Goal: Transaction & Acquisition: Purchase product/service

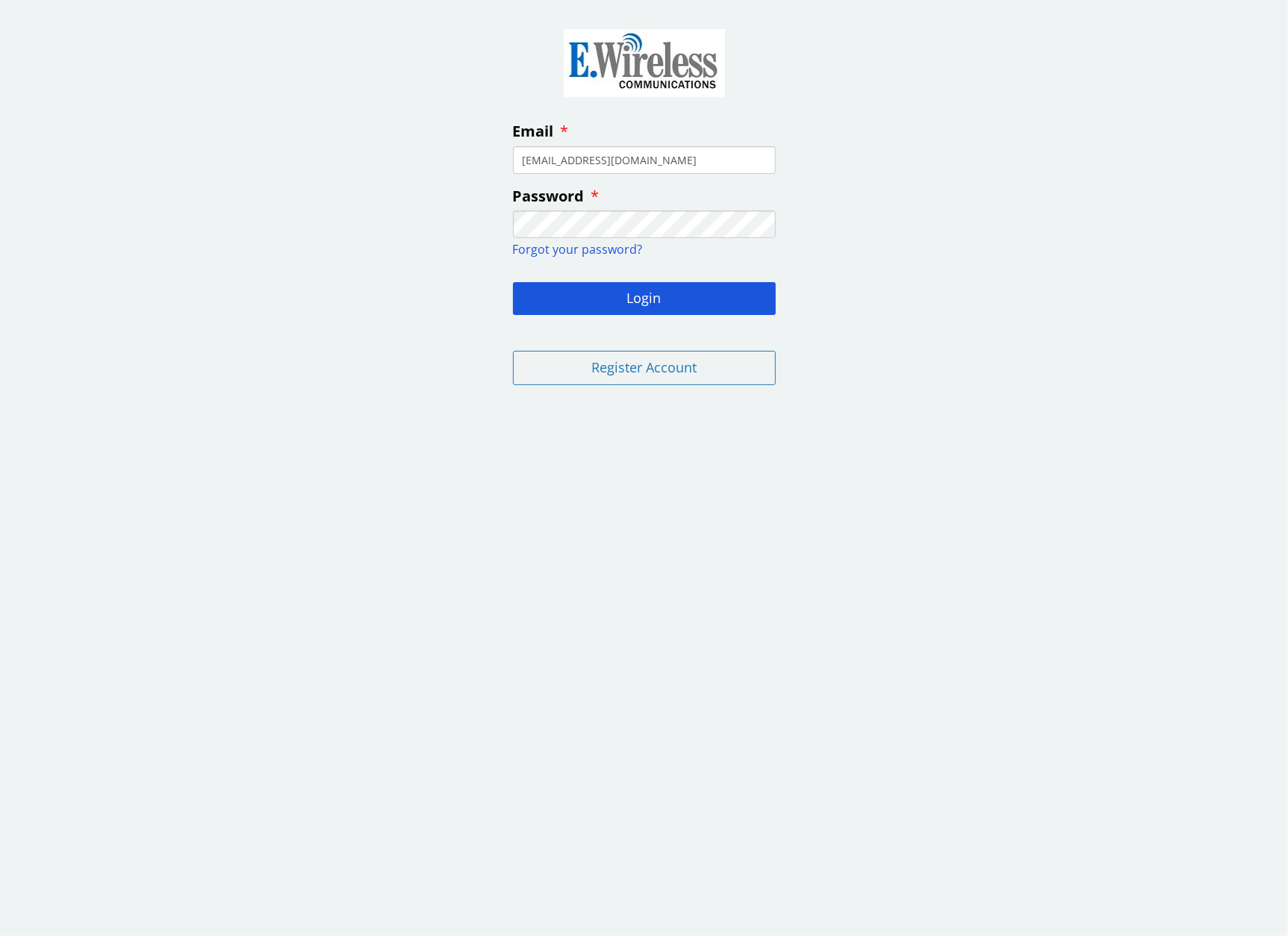
type input "[EMAIL_ADDRESS][DOMAIN_NAME]"
click at [646, 290] on button "Login" at bounding box center [644, 299] width 263 height 33
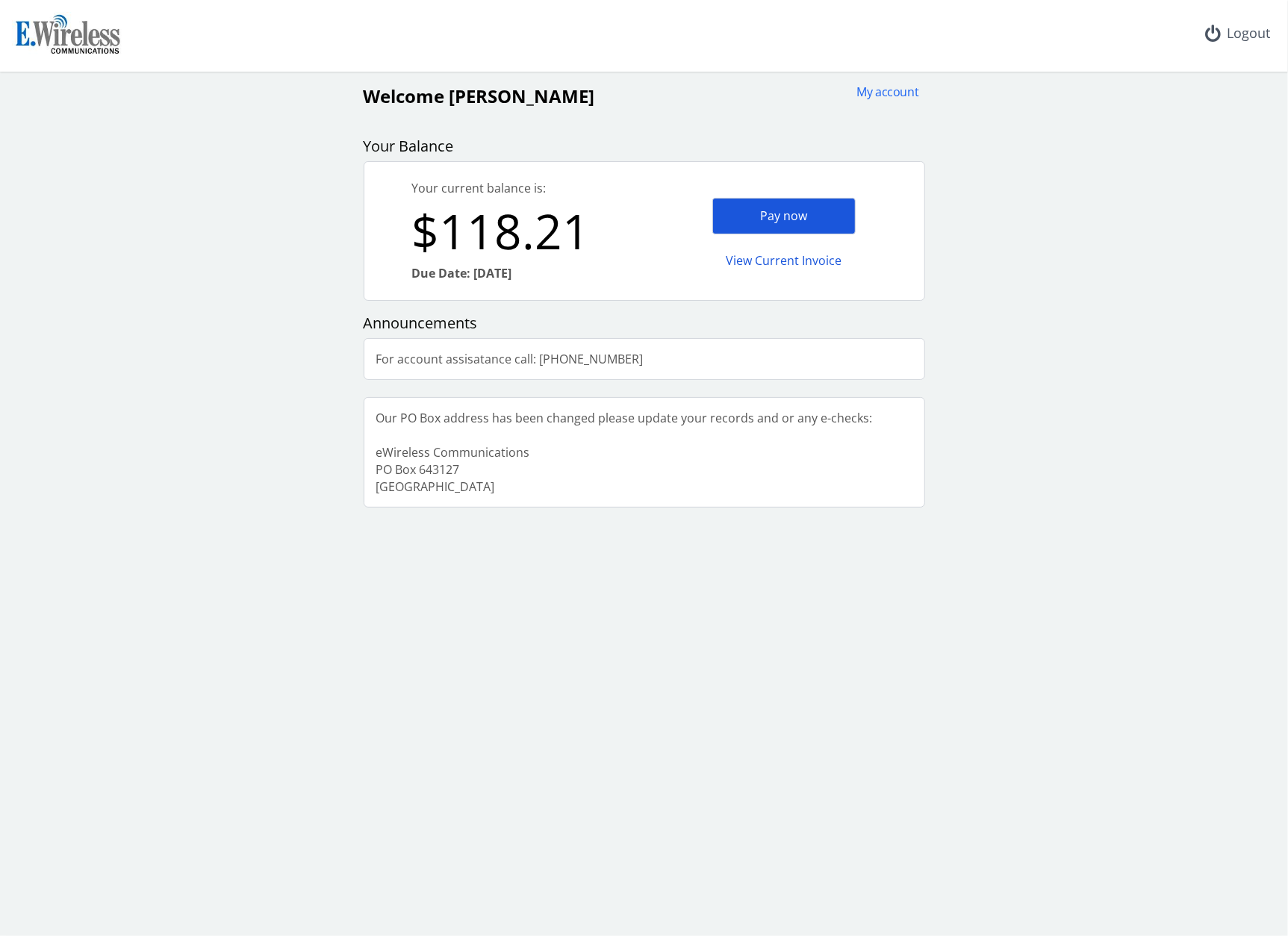
click at [767, 209] on div "Pay now" at bounding box center [784, 216] width 143 height 37
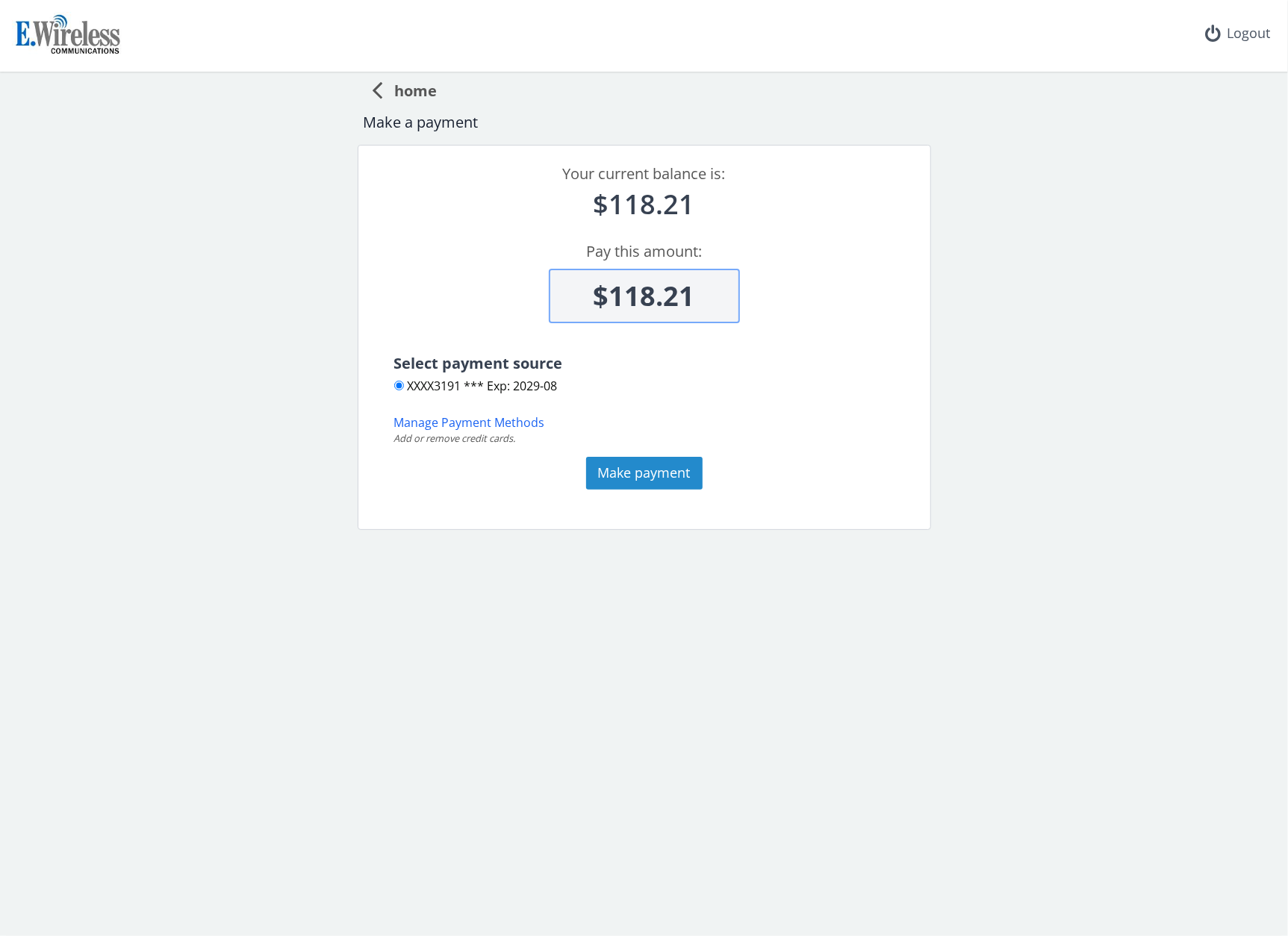
click at [606, 484] on button "Make payment" at bounding box center [644, 473] width 117 height 33
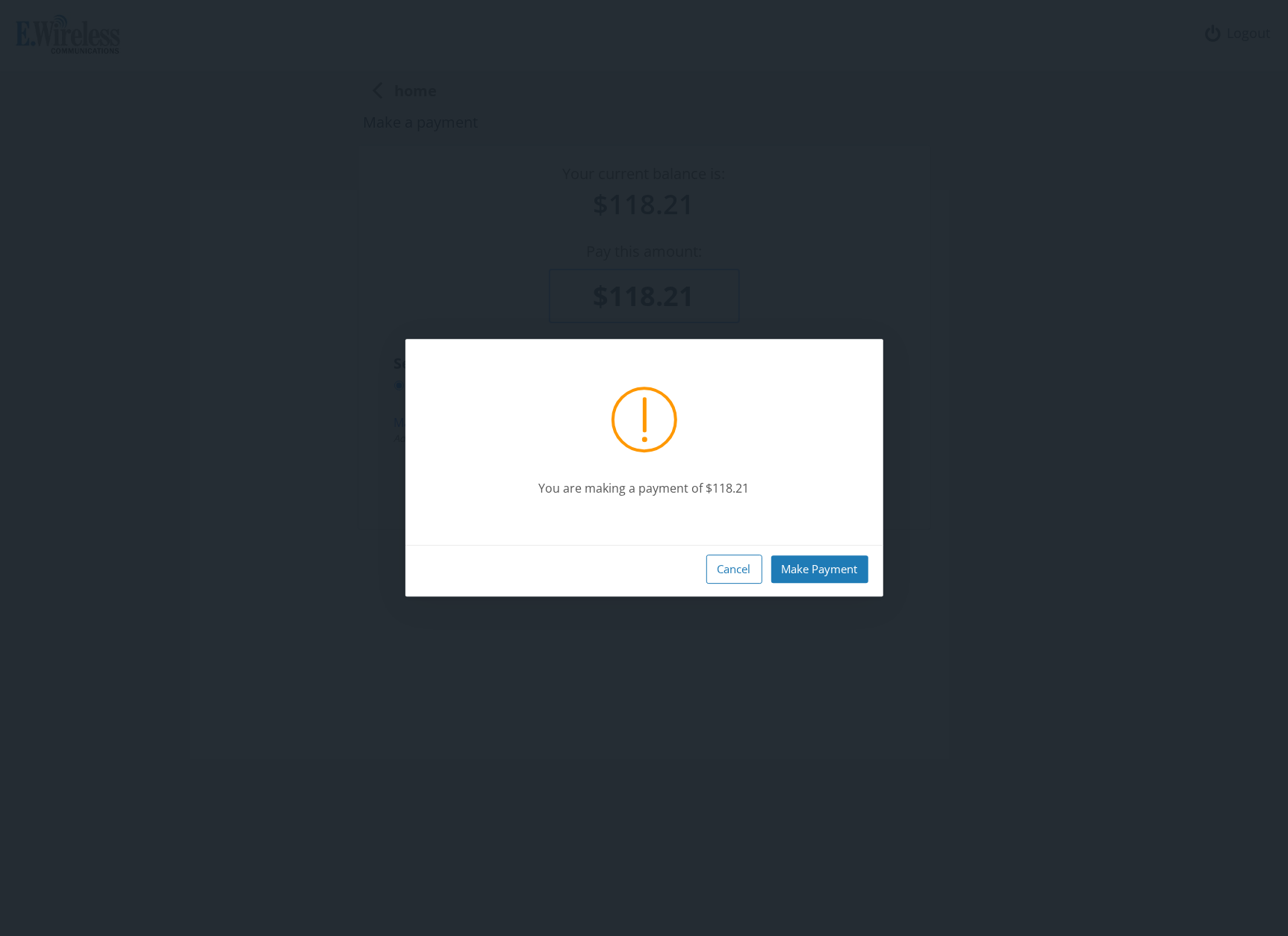
click at [808, 553] on div "Cancel Make Payment" at bounding box center [644, 570] width 478 height 51
click at [811, 567] on button "Make Payment" at bounding box center [820, 569] width 97 height 28
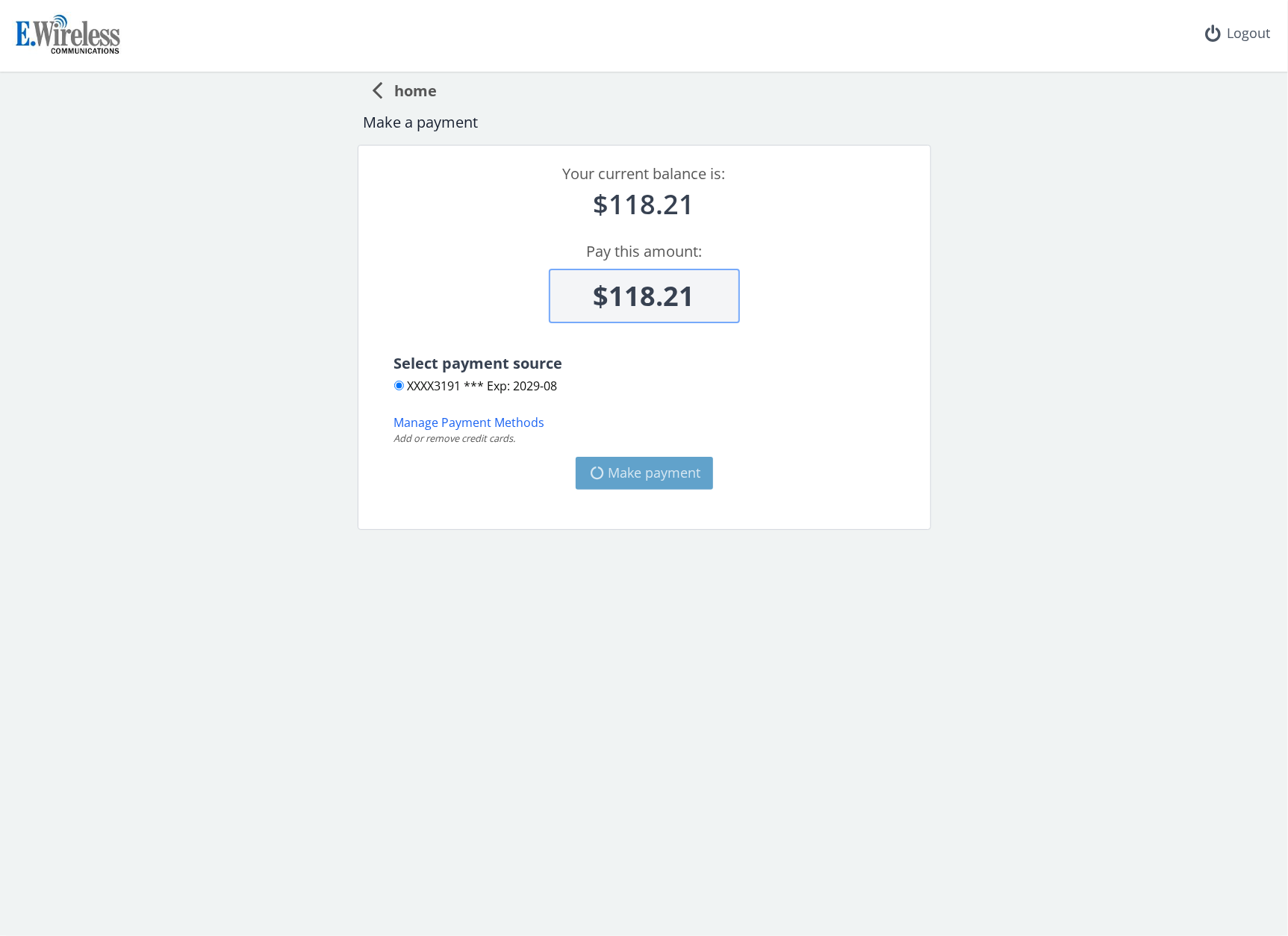
type input "$0"
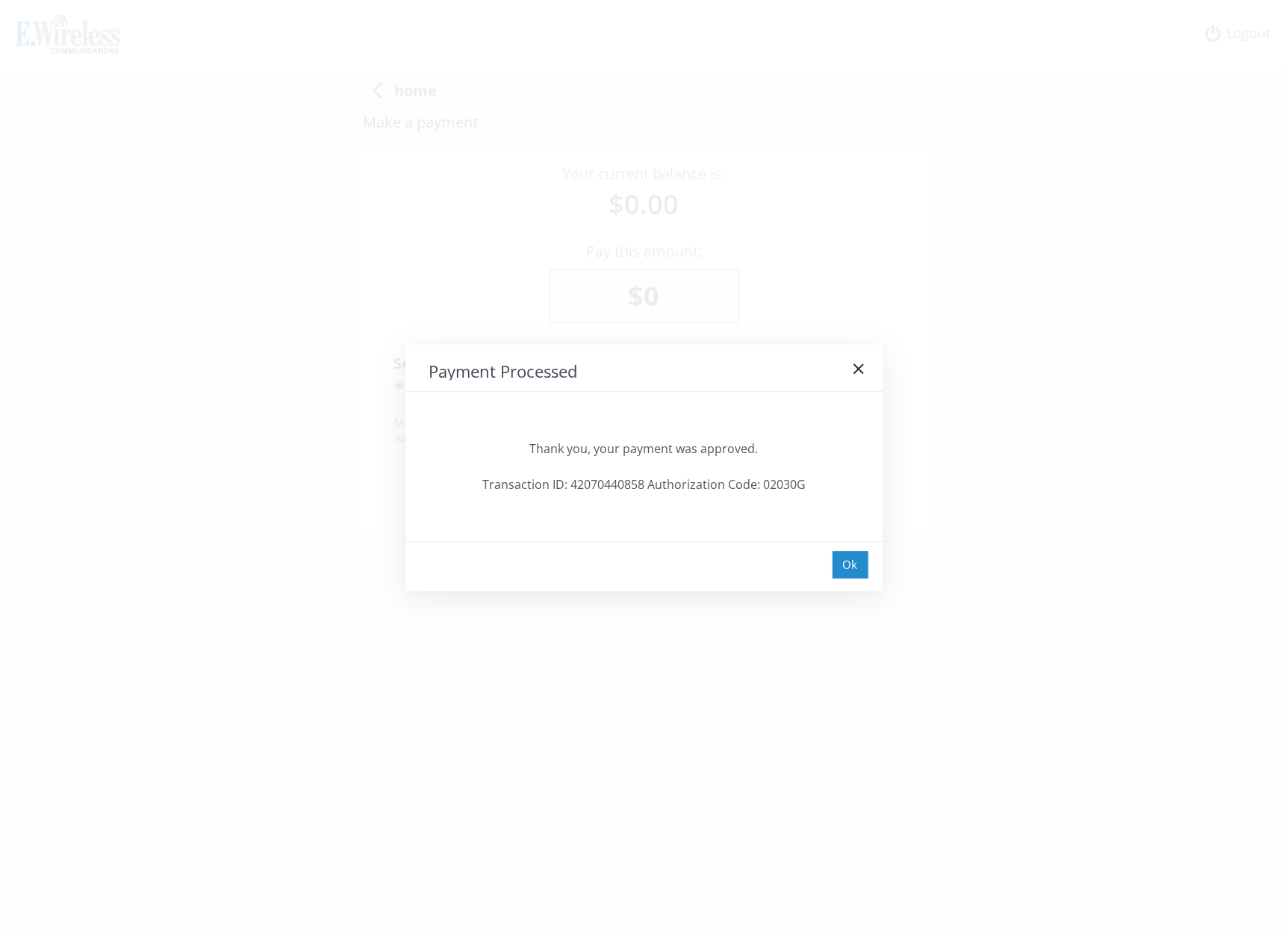
click at [856, 567] on div "Ok" at bounding box center [850, 565] width 36 height 28
